Goal: Information Seeking & Learning: Learn about a topic

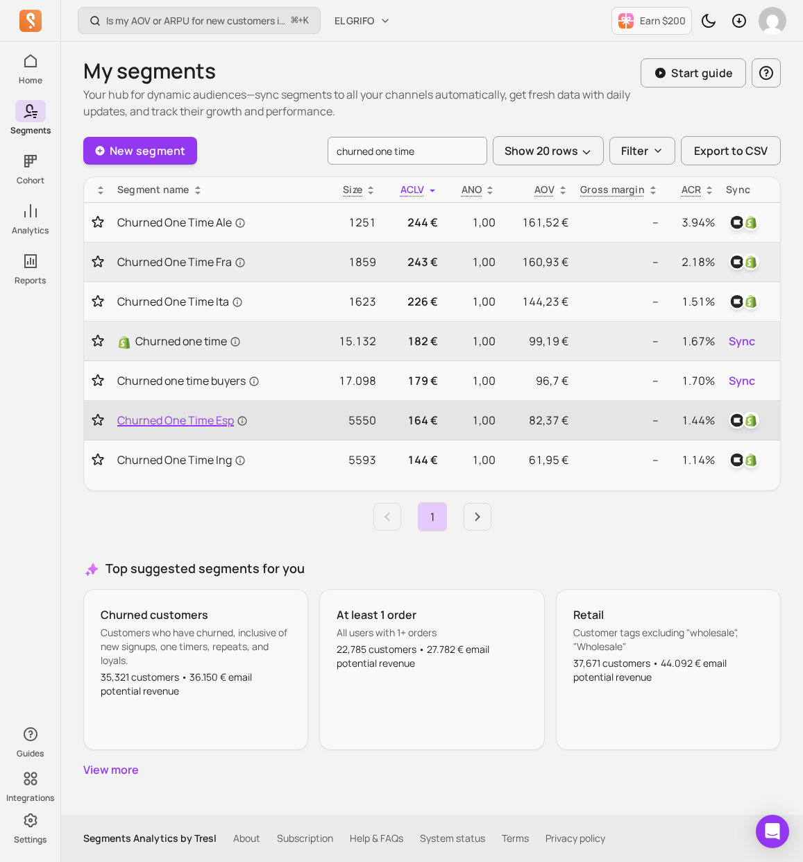
click at [206, 421] on span "Churned One Time Esp" at bounding box center [182, 420] width 131 height 17
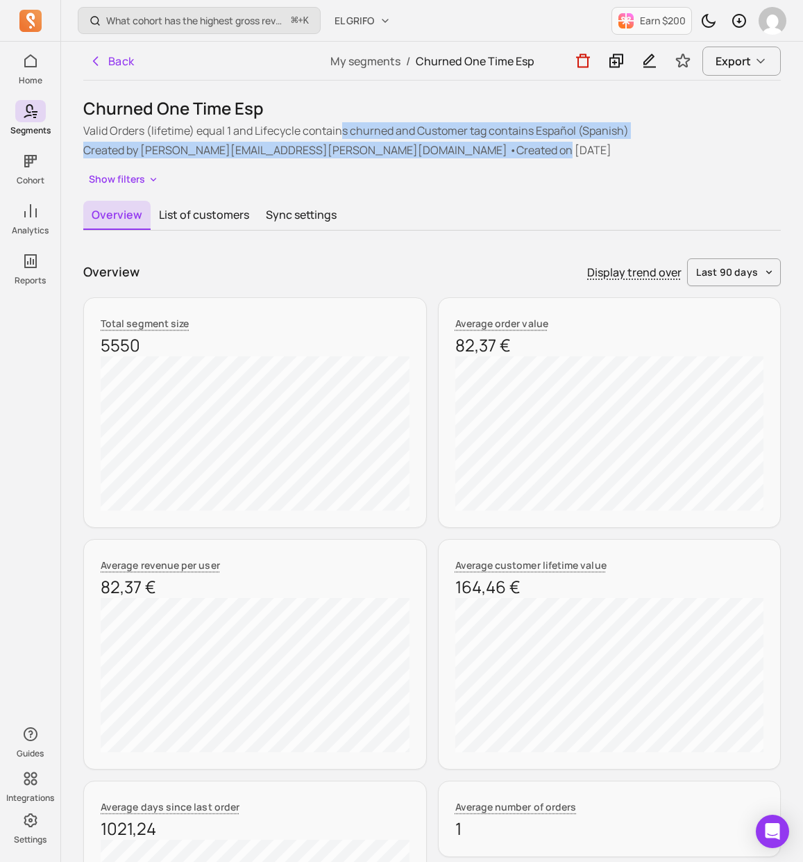
drag, startPoint x: 343, startPoint y: 133, endPoint x: 330, endPoint y: 157, distance: 26.7
click at [330, 157] on div "Valid Orders (lifetime) equal 1 and Lifecycle contains churned and Customer tag…" at bounding box center [432, 140] width 698 height 36
click at [330, 157] on p "Created by jaime.perez@elgrifo.com • Created on 2025-09-02" at bounding box center [432, 150] width 698 height 17
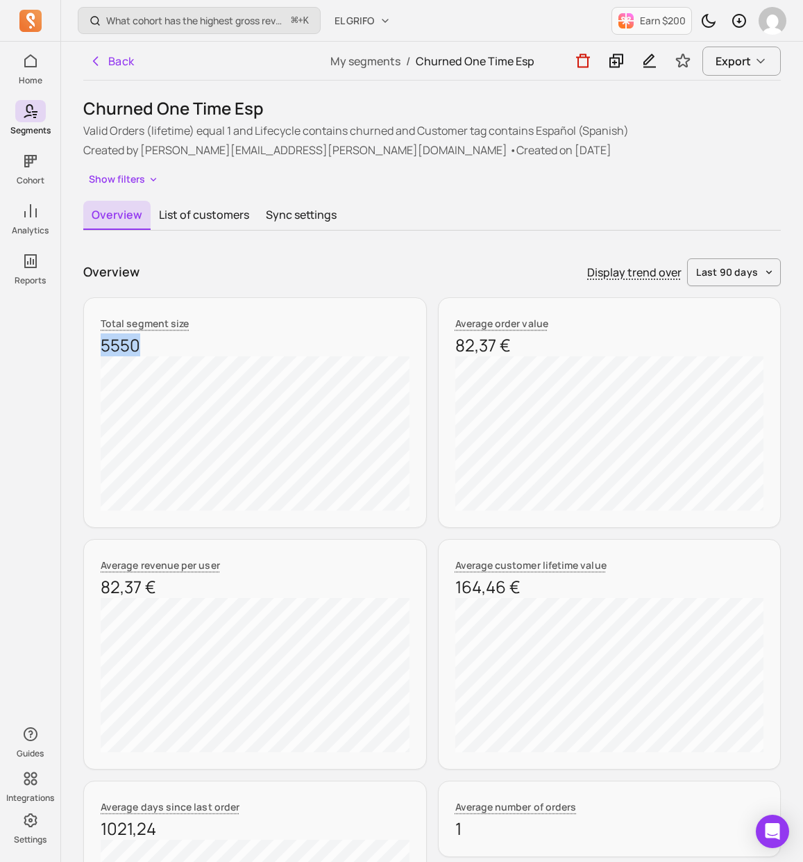
drag, startPoint x: 101, startPoint y: 341, endPoint x: 187, endPoint y: 341, distance: 86.8
click at [177, 341] on p "5550" at bounding box center [255, 345] width 309 height 22
click at [187, 341] on p "5550" at bounding box center [255, 345] width 309 height 22
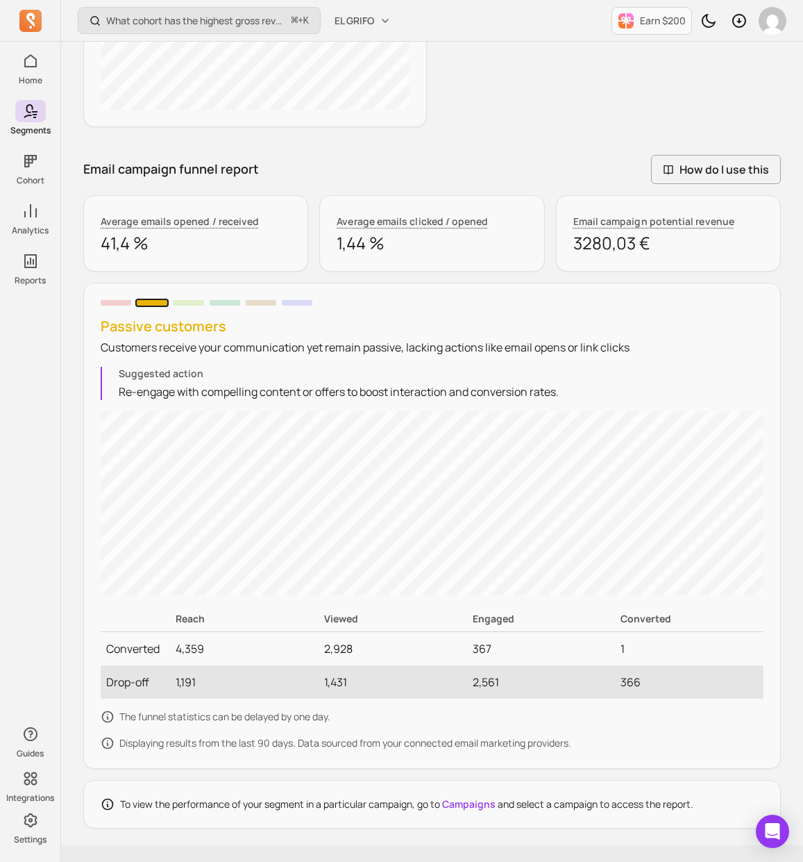
scroll to position [915, 0]
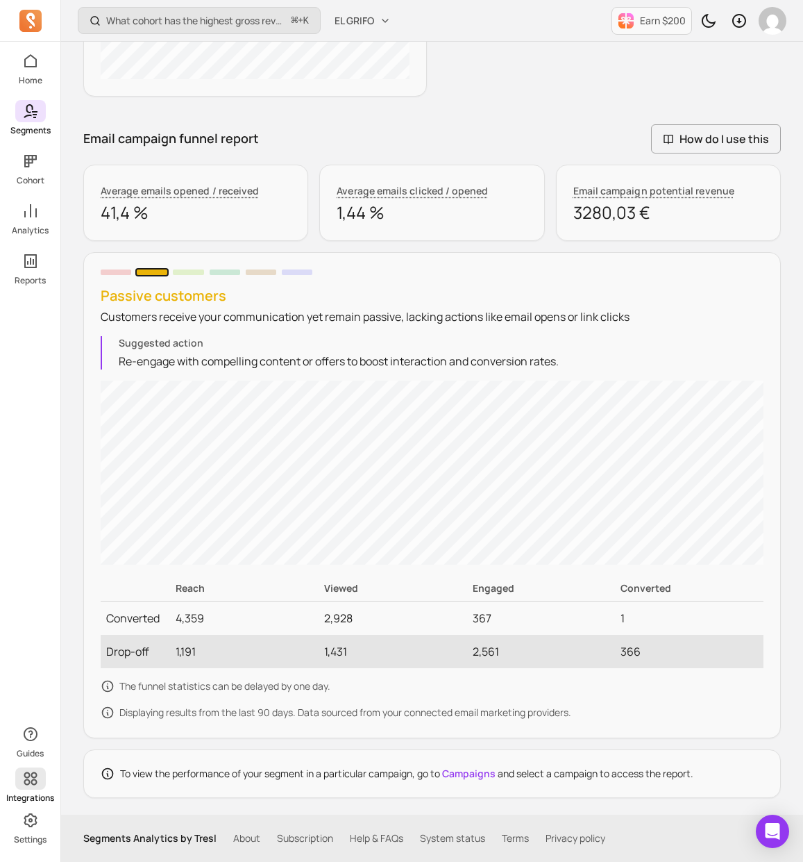
click at [37, 791] on link "Integrations" at bounding box center [30, 785] width 60 height 36
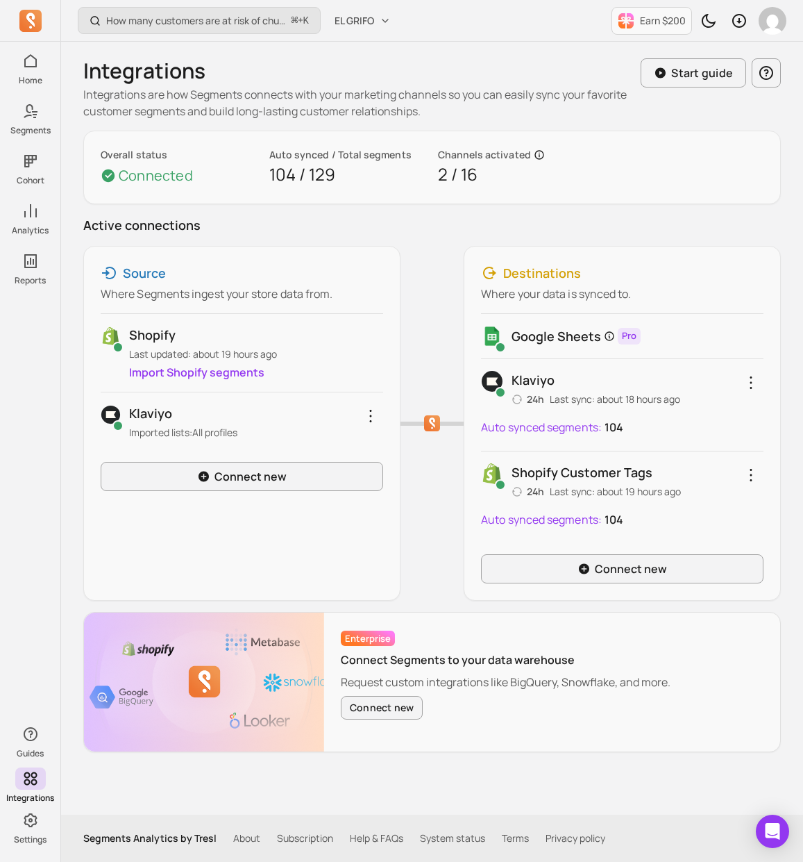
click at [37, 791] on link "Integrations" at bounding box center [30, 785] width 60 height 36
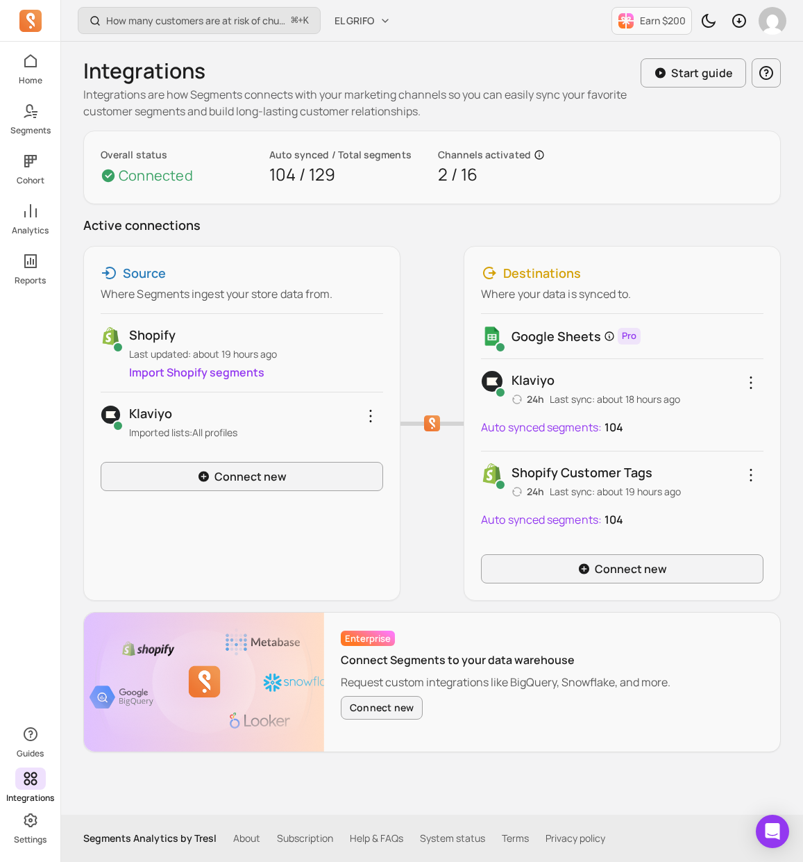
click at [39, 807] on div "Guides Integrations Settings" at bounding box center [30, 782] width 60 height 125
